Goal: Task Accomplishment & Management: Use online tool/utility

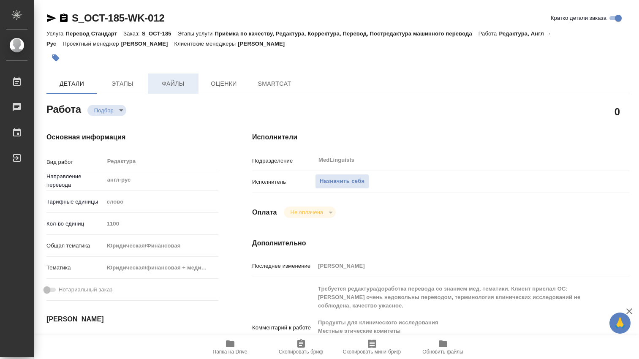
type textarea "x"
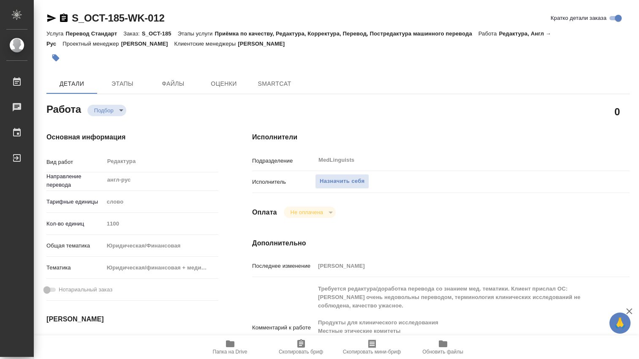
type textarea "x"
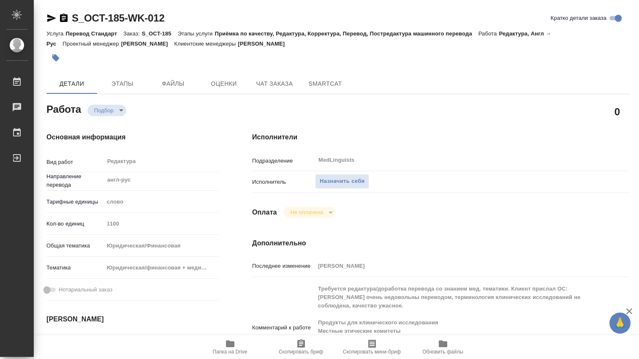
type textarea "x"
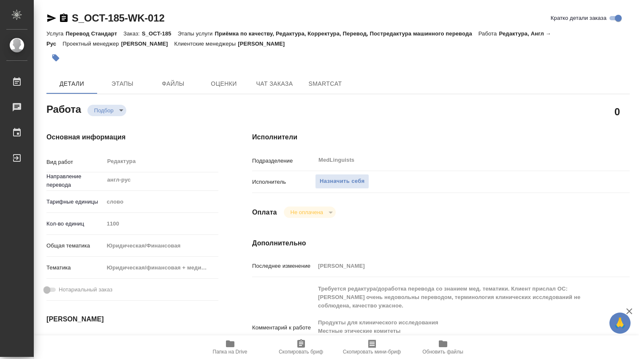
type textarea "x"
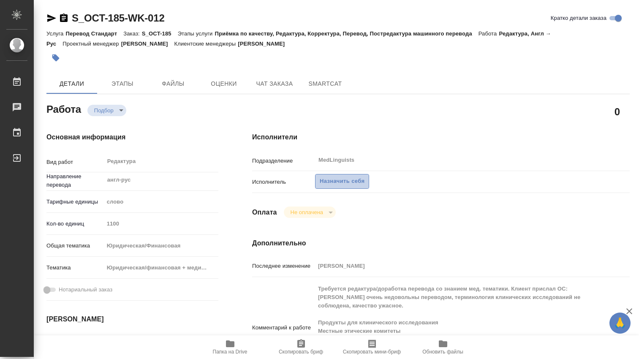
click at [327, 182] on span "Назначить себя" at bounding box center [342, 181] width 45 height 10
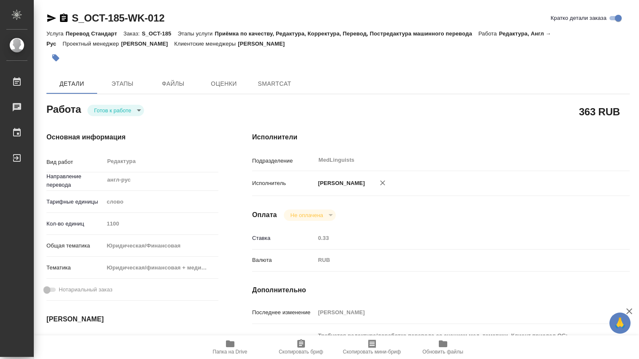
type textarea "x"
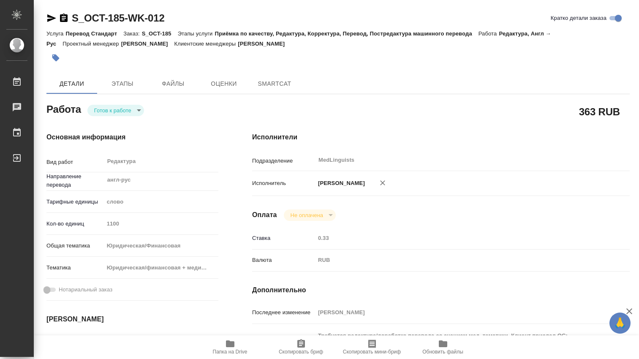
type textarea "x"
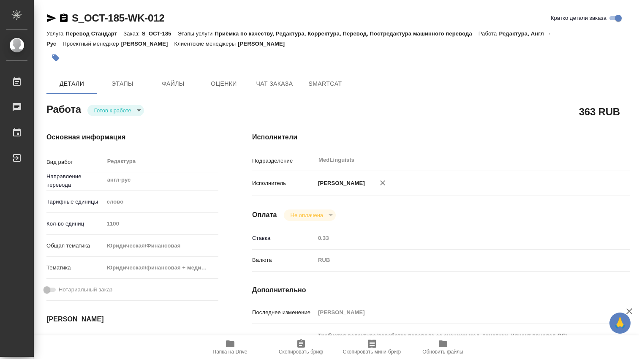
type textarea "x"
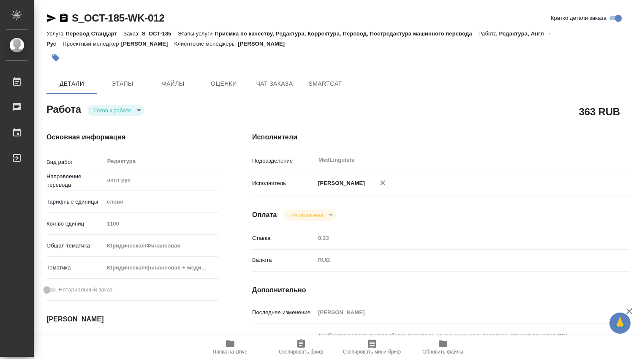
type textarea "x"
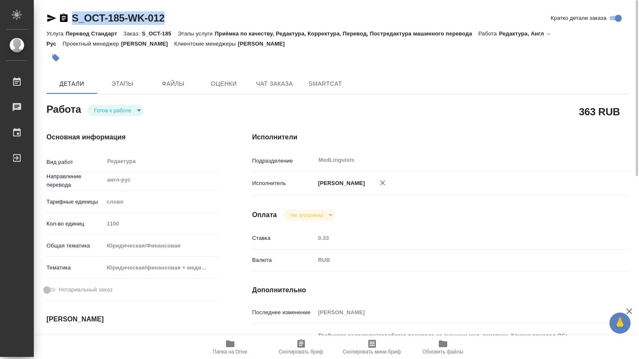
drag, startPoint x: 167, startPoint y: 24, endPoint x: 71, endPoint y: 11, distance: 96.7
click at [71, 11] on div "S_OCT-185-WK-012 Кратко детали заказа Услуга Перевод Стандарт Заказ: S_OCT-185 …" at bounding box center [338, 365] width 592 height 731
copy link "S_OCT-185-WK-012"
